Goal: Information Seeking & Learning: Learn about a topic

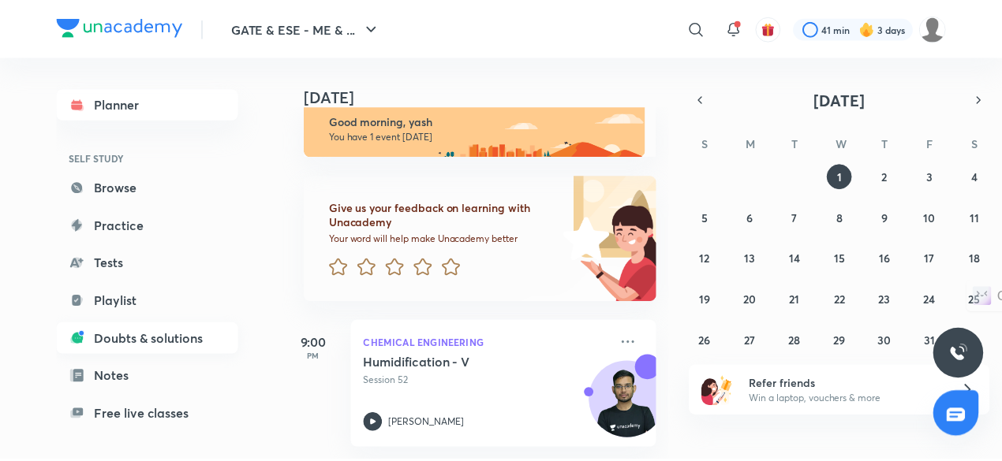
scroll to position [134, 0]
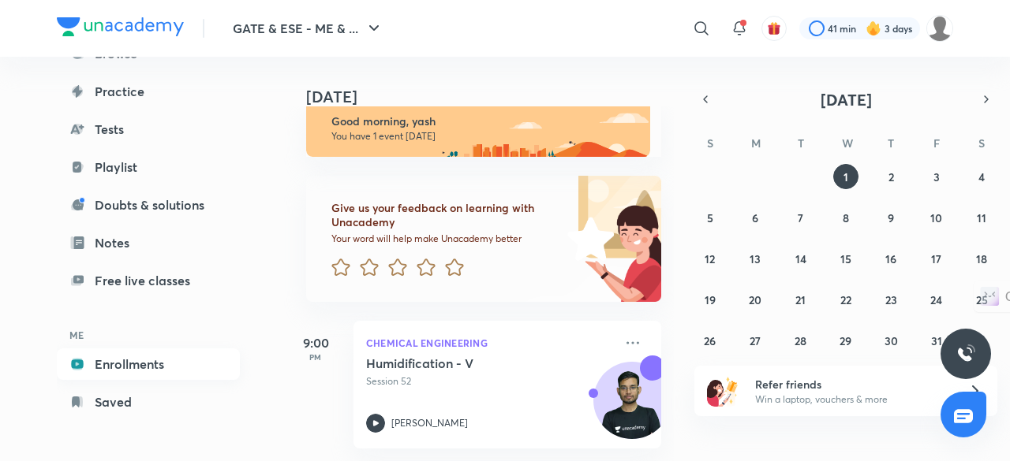
click at [140, 364] on link "Enrollments" at bounding box center [148, 365] width 183 height 32
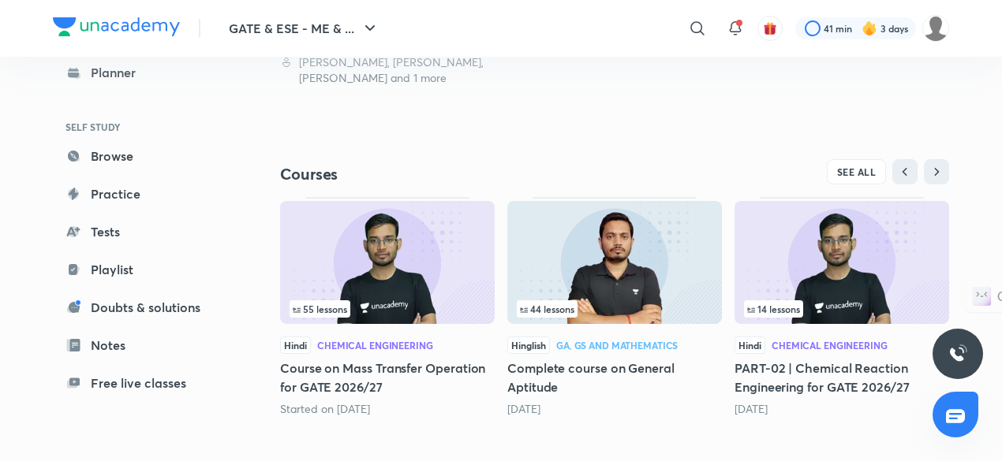
scroll to position [462, 0]
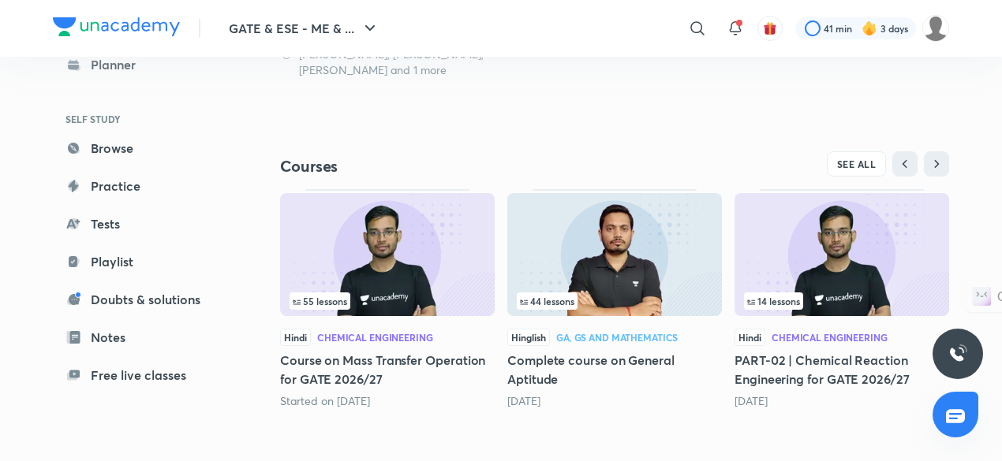
click at [405, 266] on img at bounding box center [387, 254] width 215 height 123
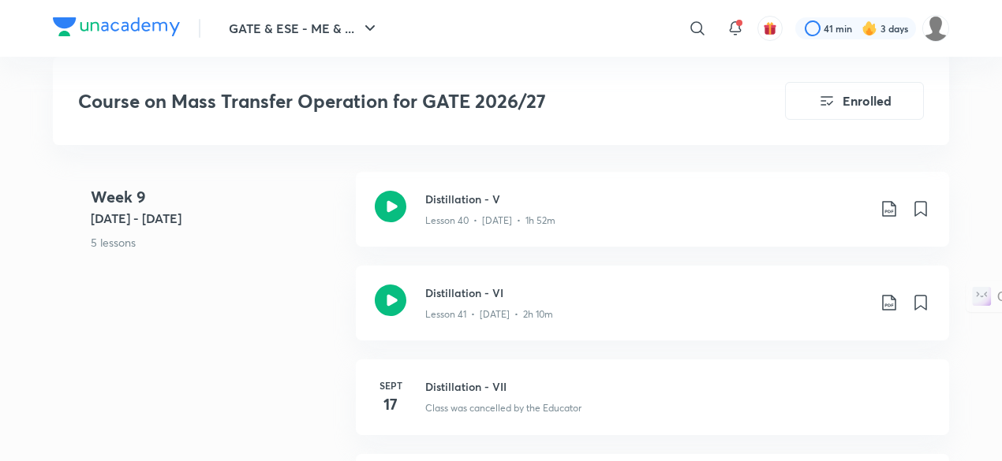
scroll to position [5276, 0]
click at [585, 209] on div "Lesson 40 • [DATE] • 1h 52m" at bounding box center [646, 218] width 442 height 21
